Goal: Go to known website: Access a specific website the user already knows

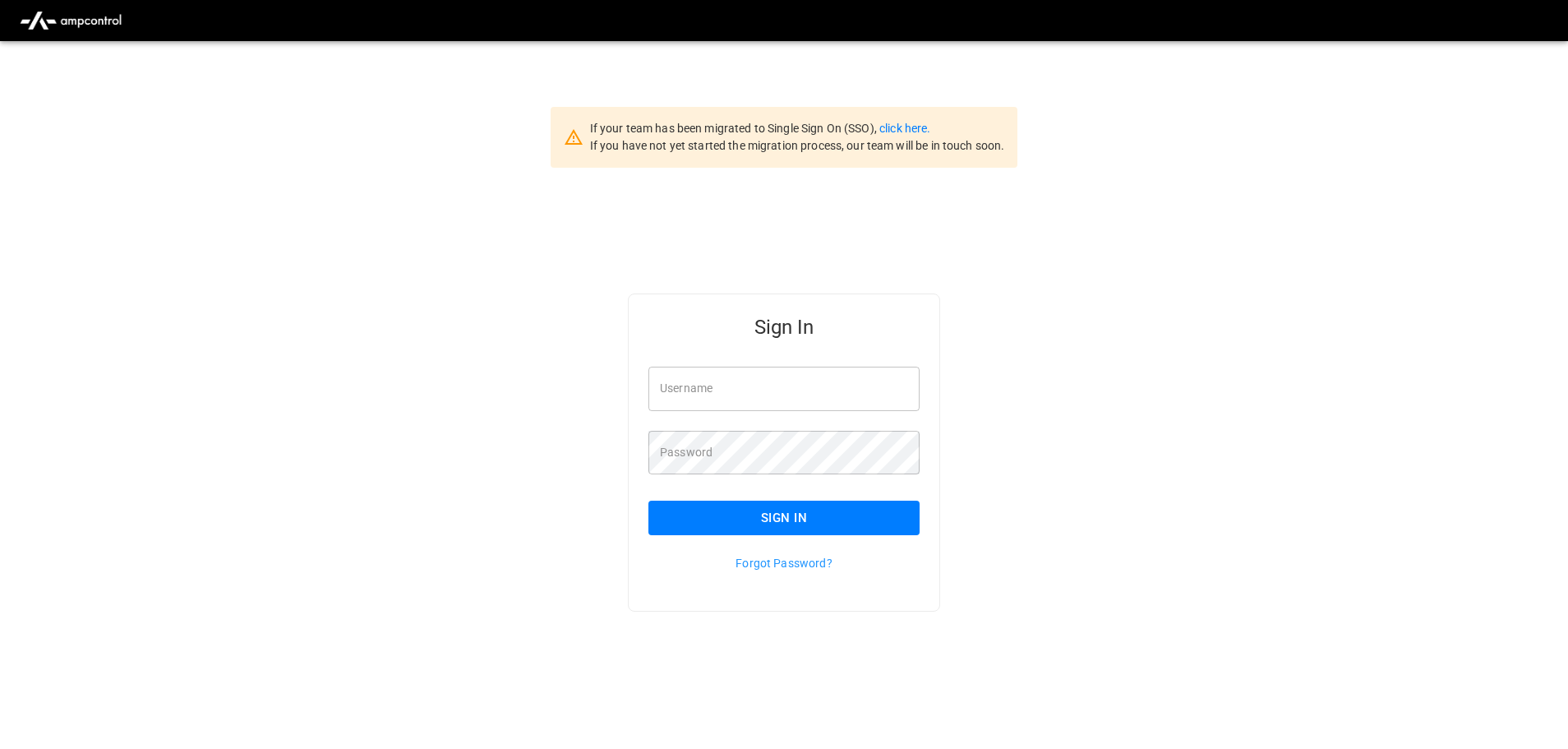
type input "**********"
click at [780, 526] on button "Sign In" at bounding box center [784, 518] width 271 height 35
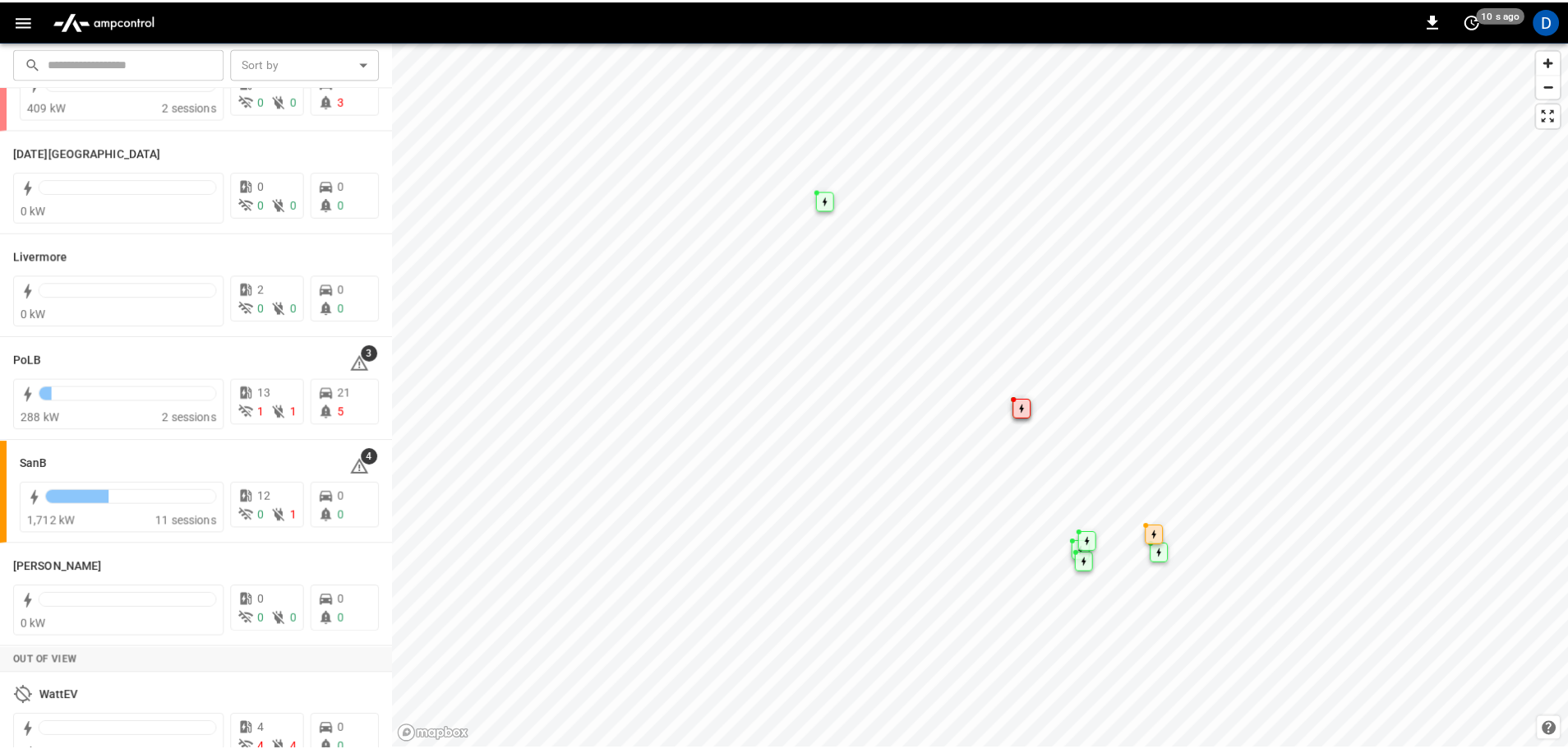
scroll to position [319, 0]
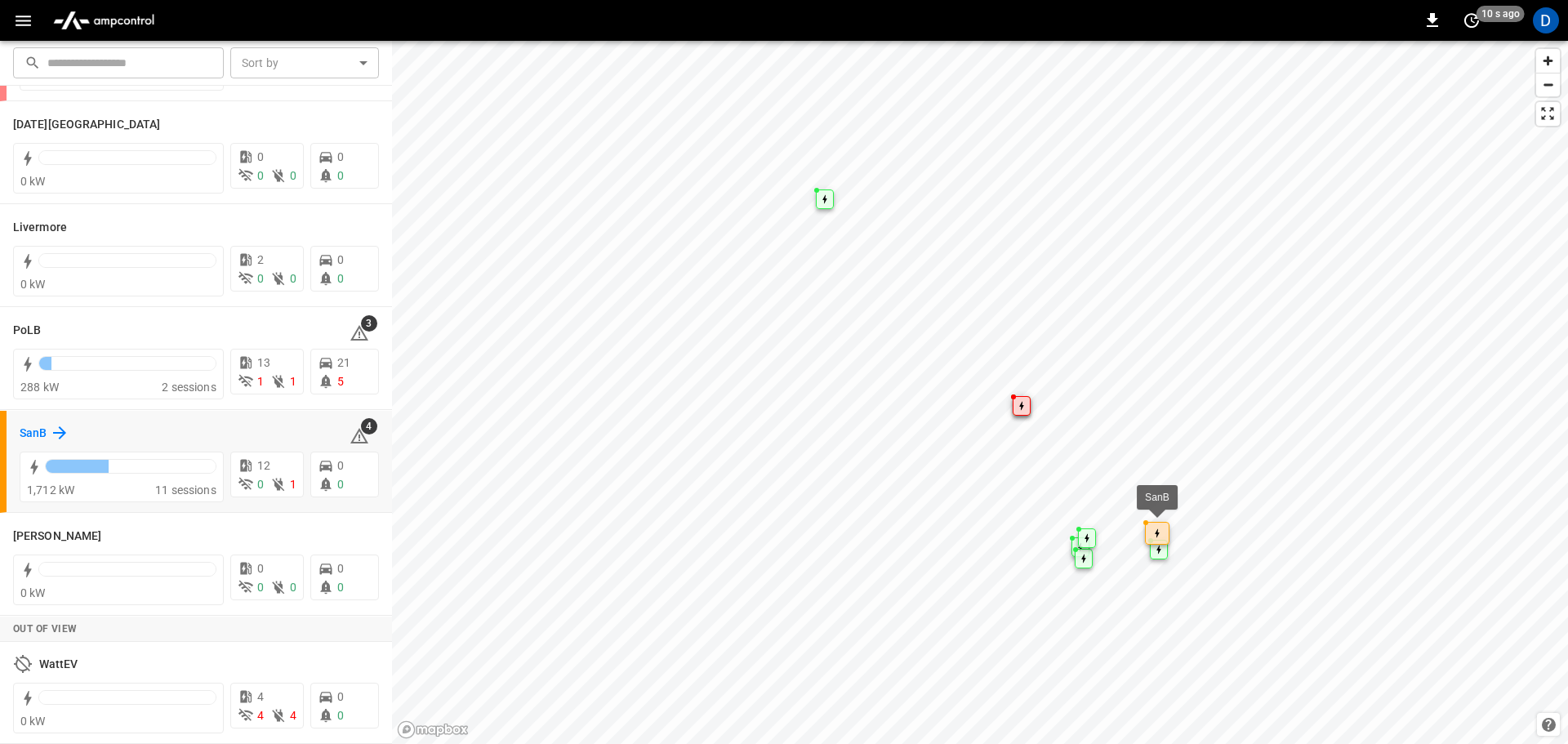
click at [49, 425] on div "SanB" at bounding box center [44, 432] width 50 height 19
